Goal: Navigation & Orientation: Find specific page/section

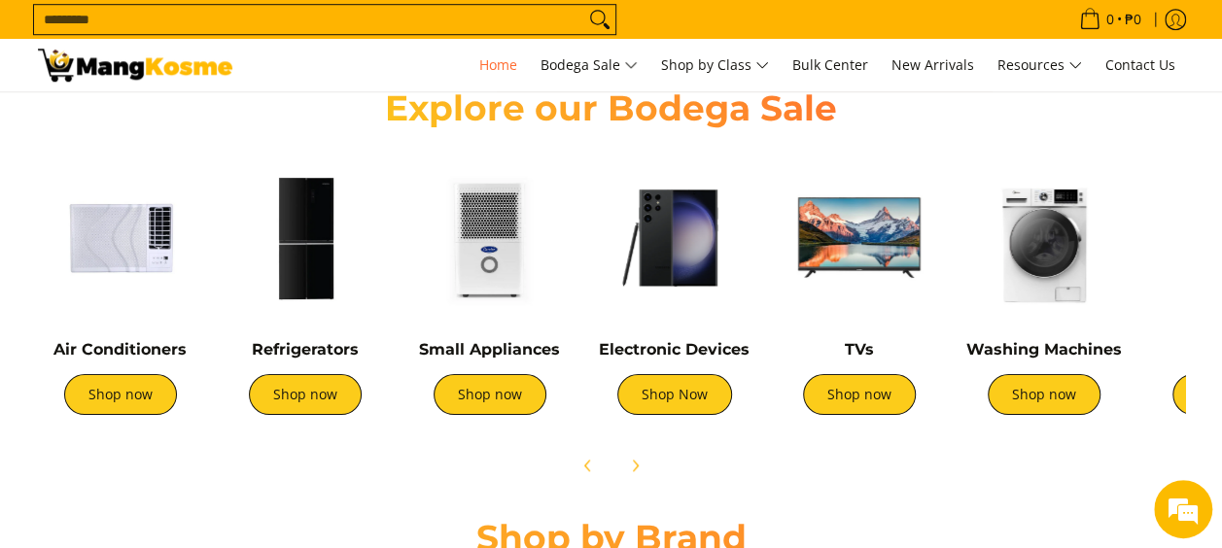
scroll to position [0, 773]
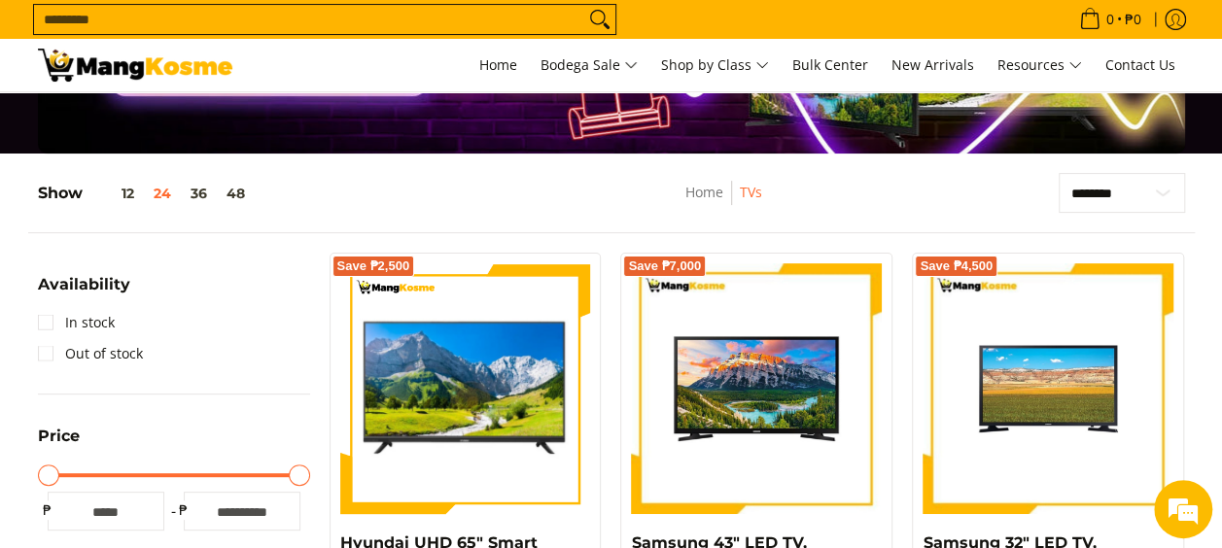
scroll to position [181, 0]
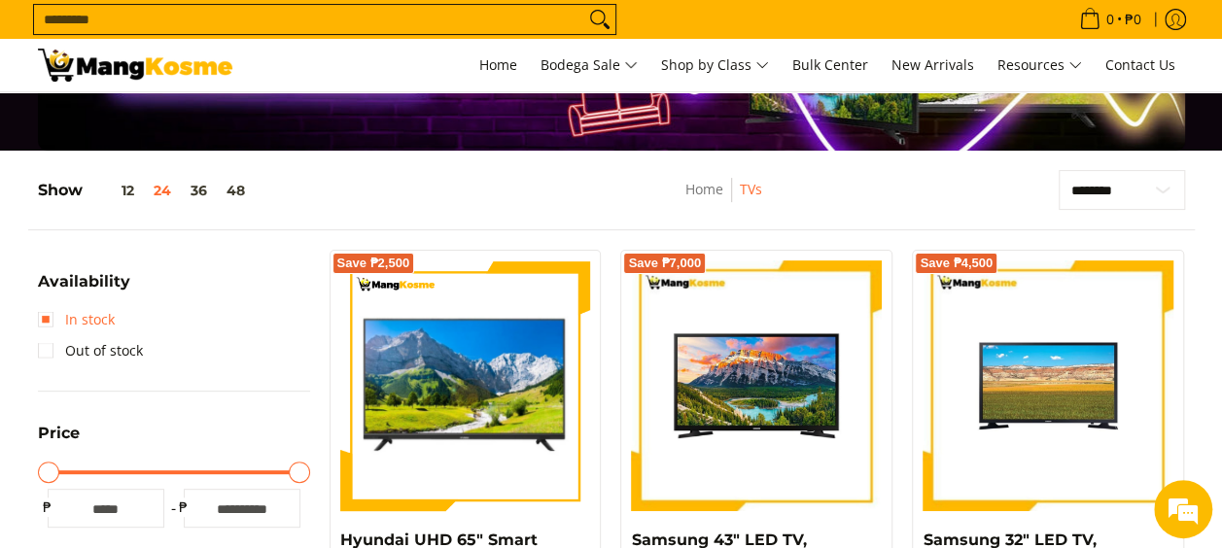
click at [39, 309] on link "In stock" at bounding box center [76, 319] width 77 height 31
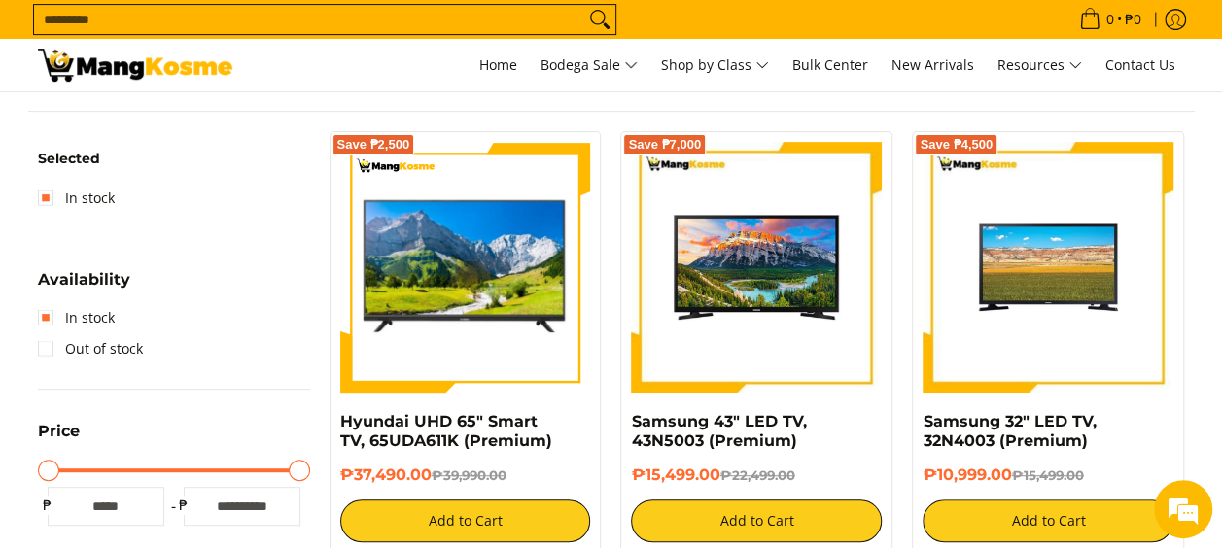
scroll to position [302, 0]
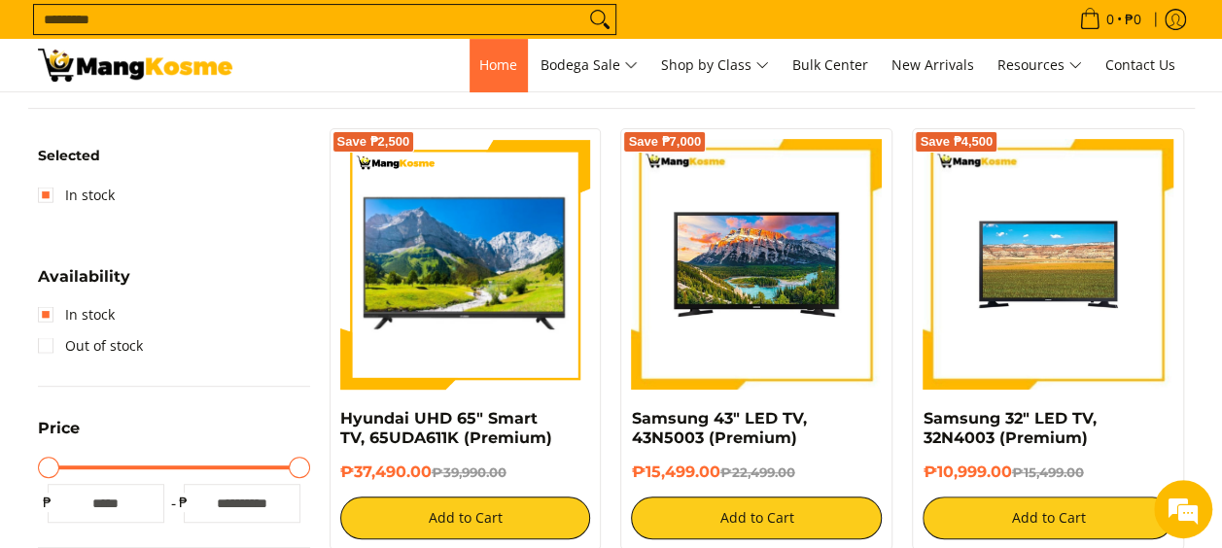
click at [479, 55] on span "Home" at bounding box center [498, 64] width 38 height 18
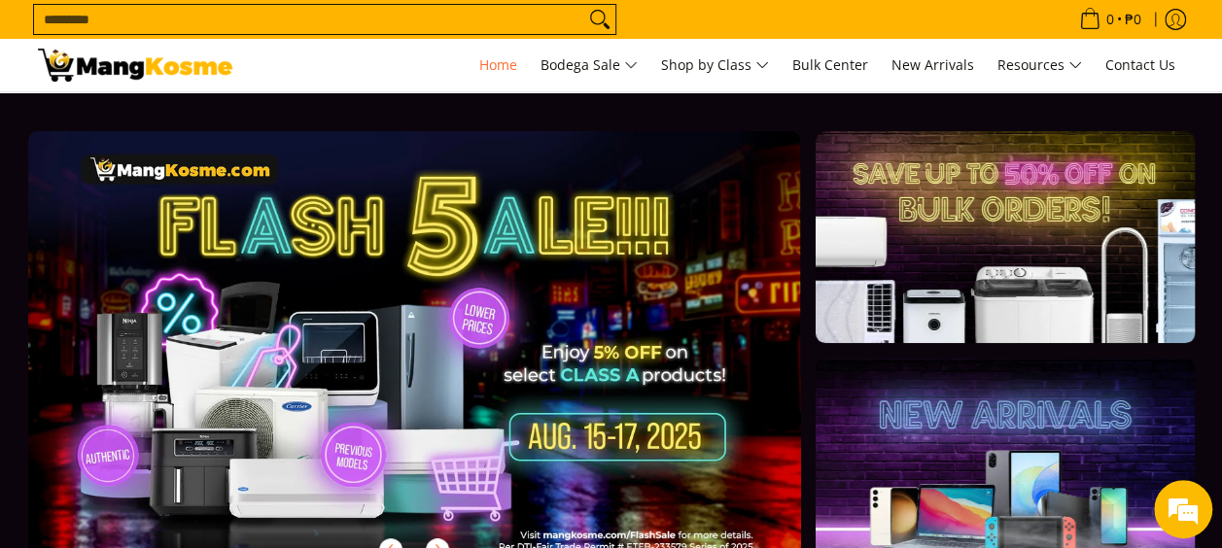
click at [983, 270] on link at bounding box center [1004, 237] width 378 height 212
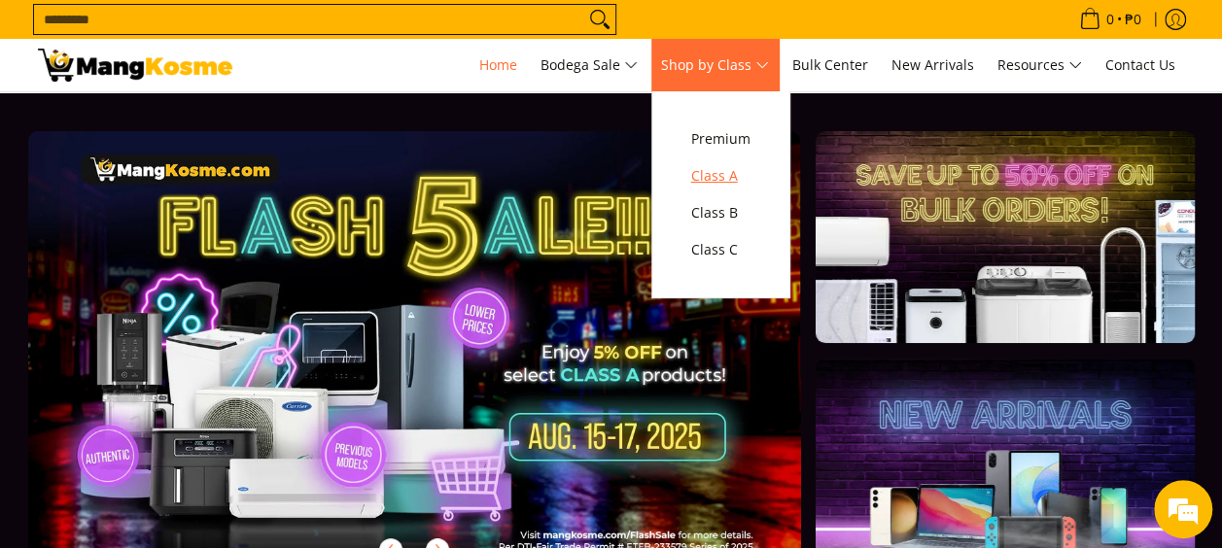
click at [740, 170] on span "Class A" at bounding box center [720, 176] width 59 height 24
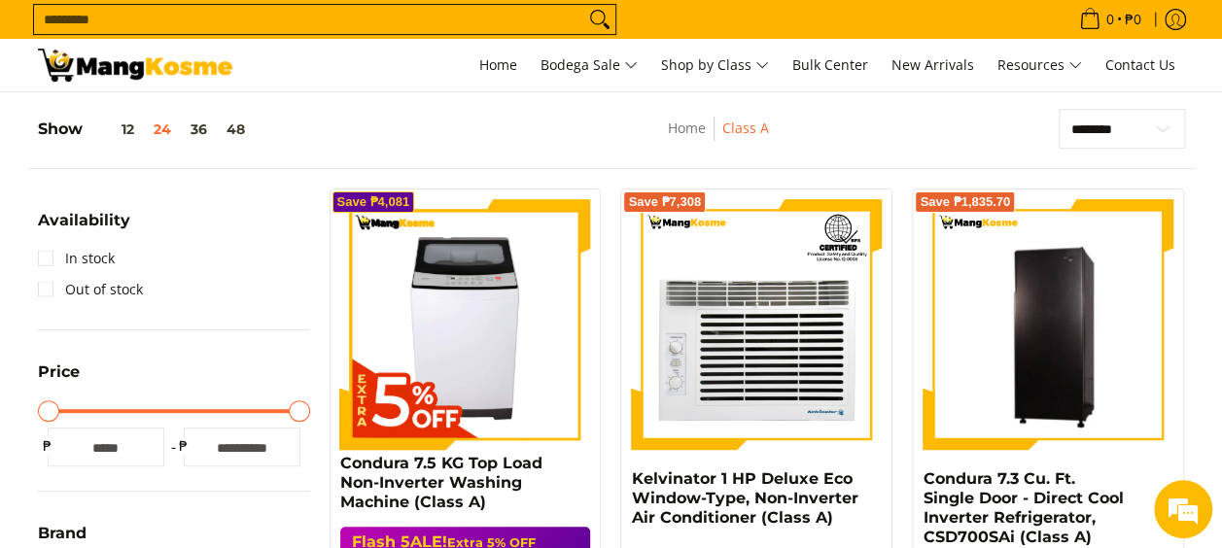
scroll to position [235, 0]
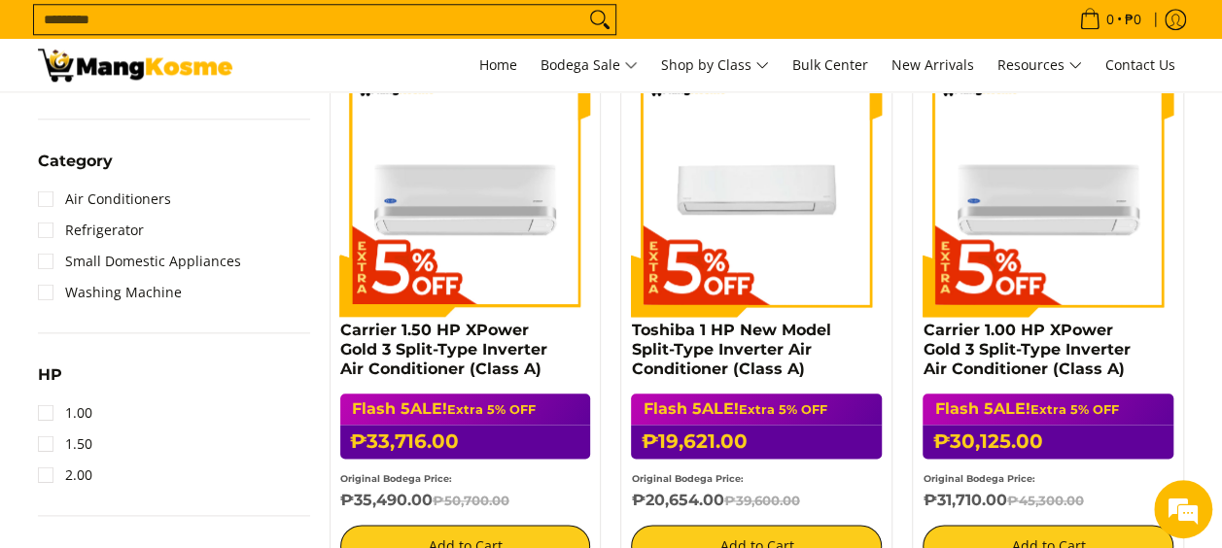
scroll to position [933, 0]
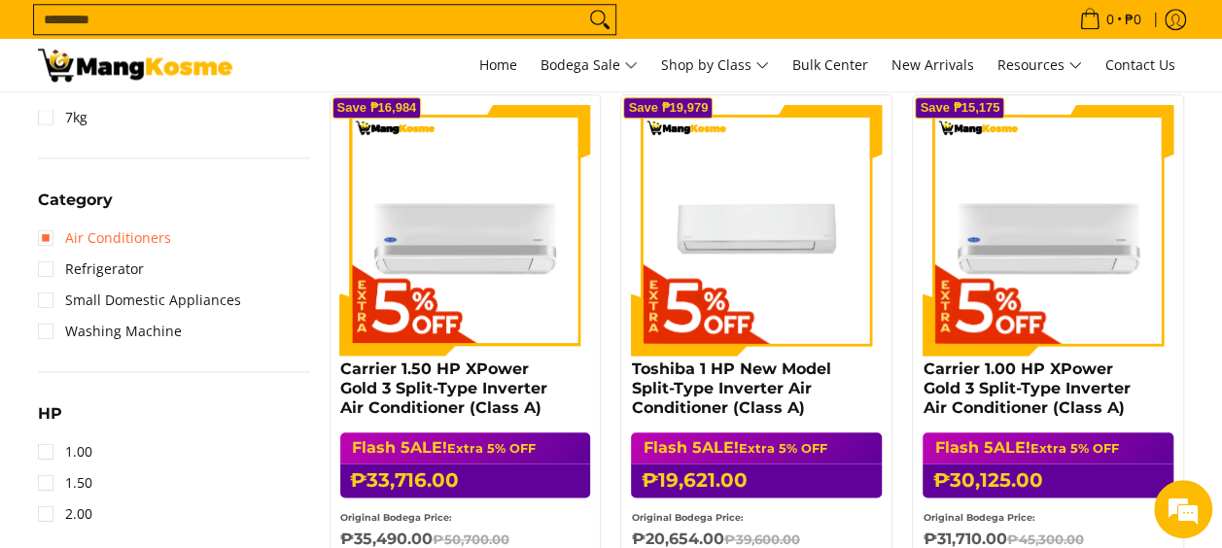
click at [52, 232] on link "Air Conditioners" at bounding box center [104, 238] width 133 height 31
